Goal: Use online tool/utility

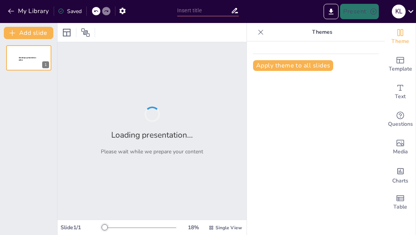
type input "Historical Overview of [DEMOGRAPHIC_DATA] Mission Among the Zeliangrong Tribes"
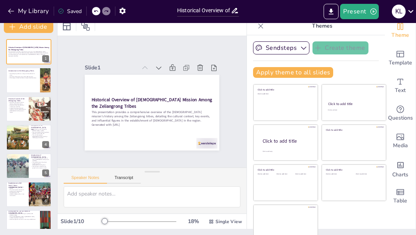
scroll to position [12, 0]
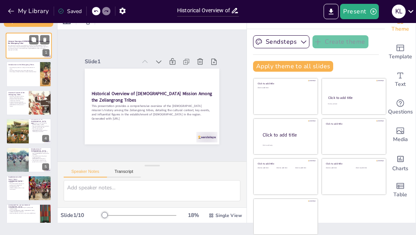
click at [28, 43] on p "Historical Overview of [DEMOGRAPHIC_DATA] Mission Among the Zeliangrong Tribes" at bounding box center [28, 42] width 41 height 4
click at [26, 74] on div at bounding box center [29, 74] width 46 height 26
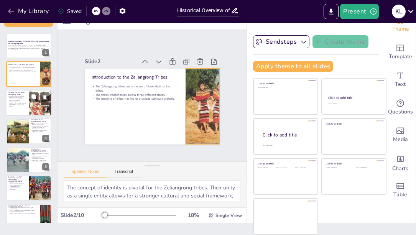
click at [46, 102] on div at bounding box center [40, 103] width 49 height 26
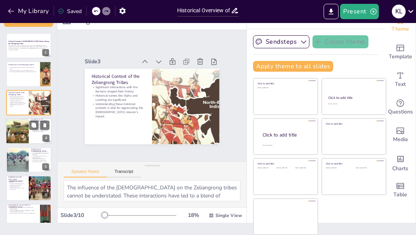
click at [22, 134] on div at bounding box center [17, 131] width 46 height 26
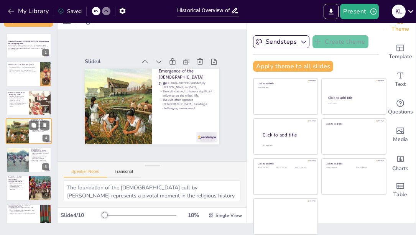
scroll to position [7, 0]
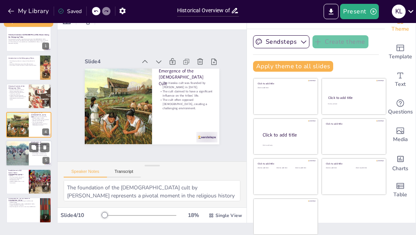
click at [13, 156] on div at bounding box center [17, 153] width 38 height 26
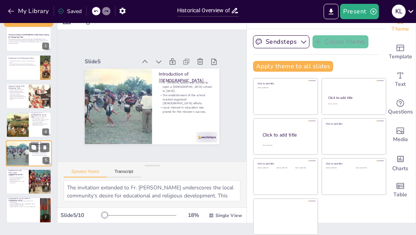
scroll to position [35, 0]
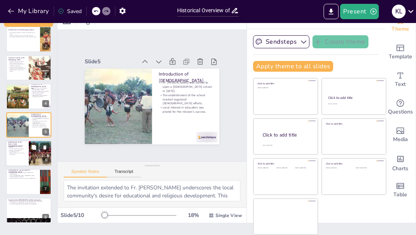
click at [40, 157] on div at bounding box center [41, 153] width 42 height 26
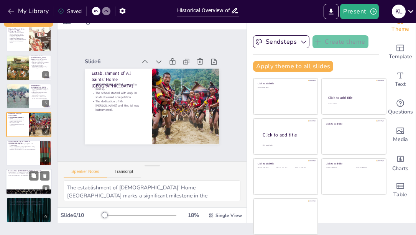
click at [42, 181] on div at bounding box center [29, 182] width 46 height 26
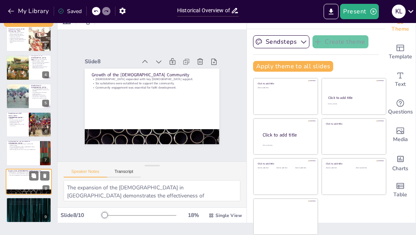
scroll to position [99, 0]
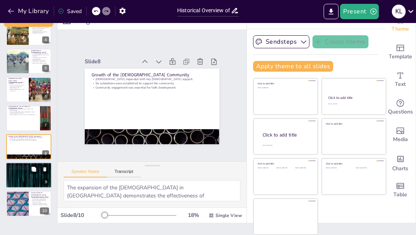
click at [36, 181] on div at bounding box center [29, 175] width 46 height 26
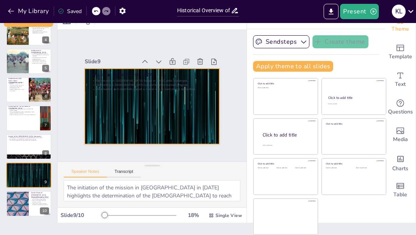
click at [143, 98] on div at bounding box center [151, 106] width 142 height 89
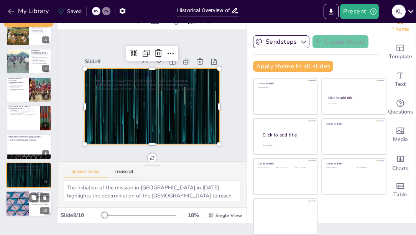
click at [36, 204] on p "The dynamic interplay between tradition and modernity is evident." at bounding box center [40, 204] width 18 height 3
type textarea "The presence of [DEMOGRAPHIC_DATA] communities in several villages [DATE] refle…"
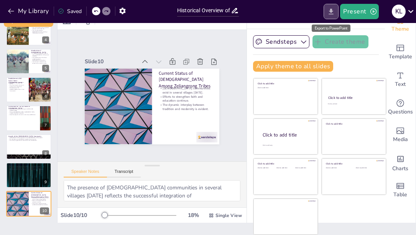
click at [333, 12] on icon "Export to PowerPoint" at bounding box center [331, 11] width 5 height 6
